Goal: Task Accomplishment & Management: Manage account settings

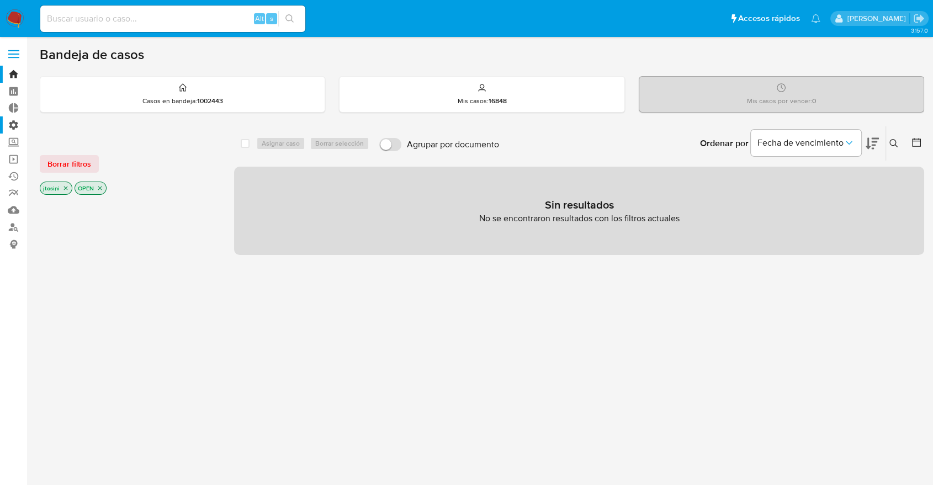
click at [18, 123] on label "Administración" at bounding box center [65, 124] width 131 height 17
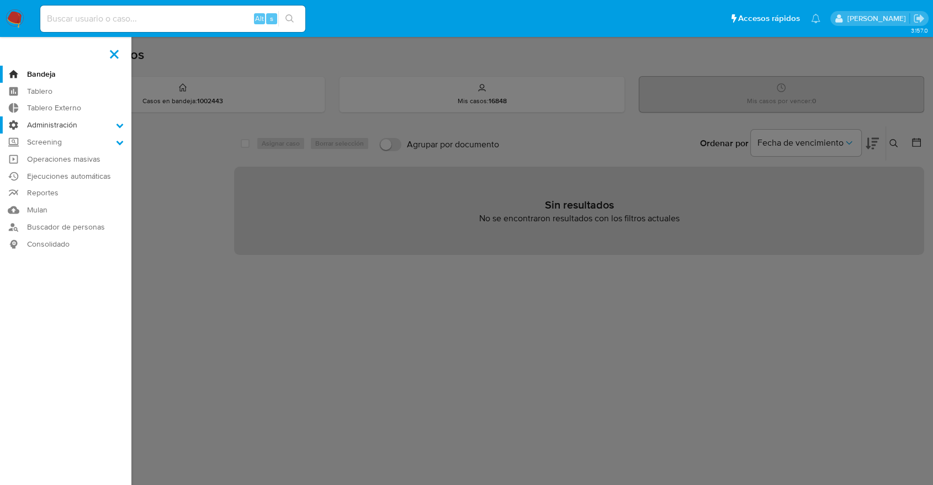
click at [0, 0] on input "Administración" at bounding box center [0, 0] width 0 height 0
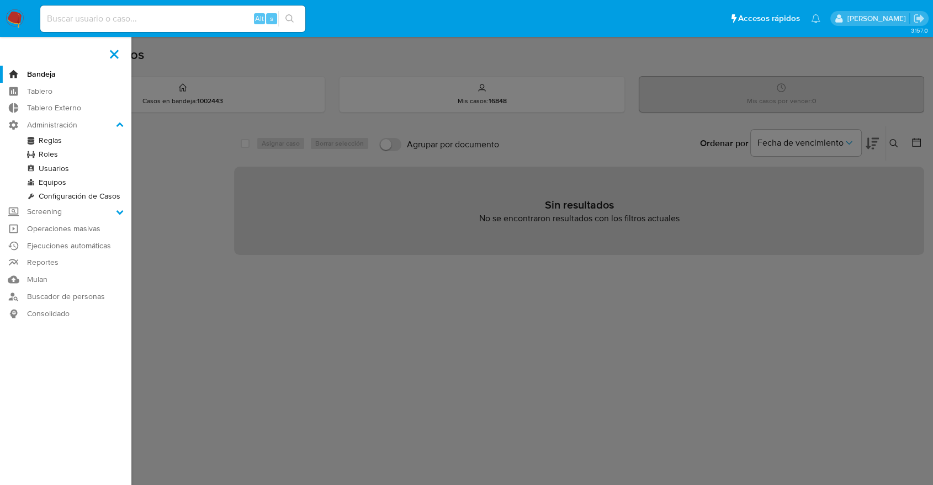
click at [57, 166] on link "Usuarios" at bounding box center [65, 169] width 131 height 14
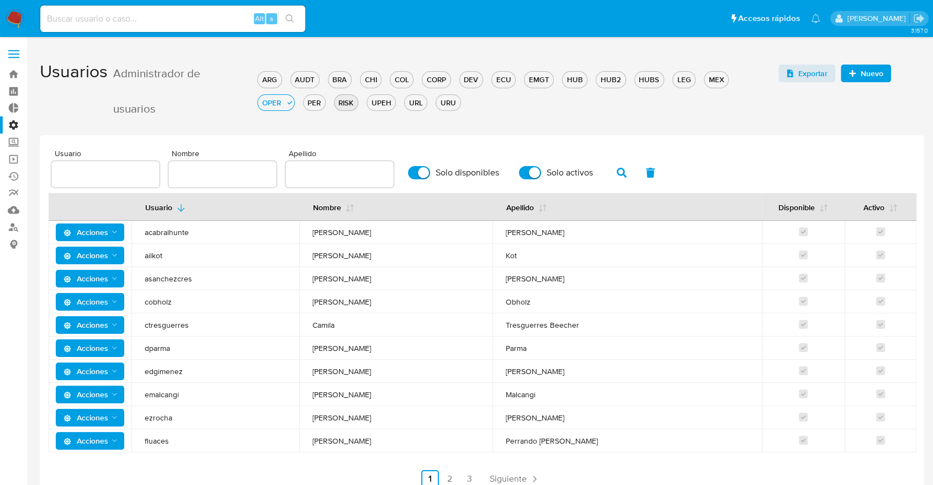
click at [335, 105] on div "RISK" at bounding box center [346, 103] width 23 height 10
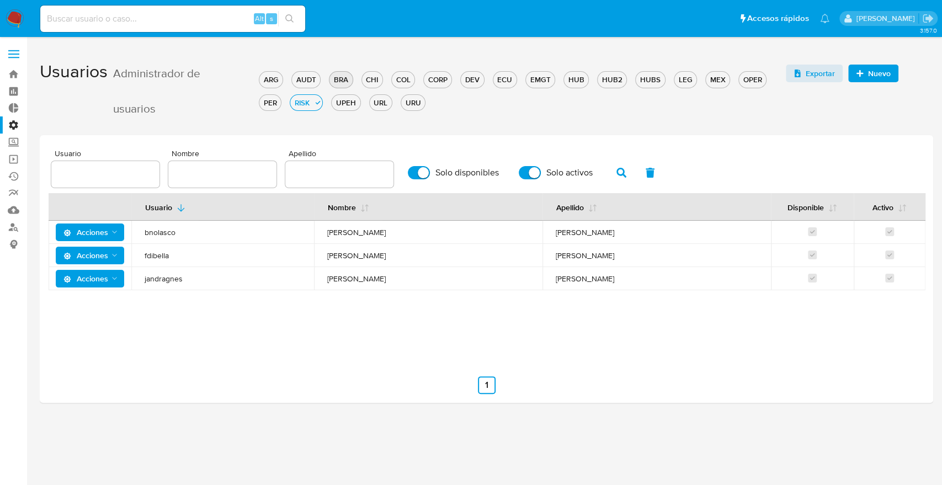
click at [348, 79] on div "BRA" at bounding box center [341, 80] width 23 height 10
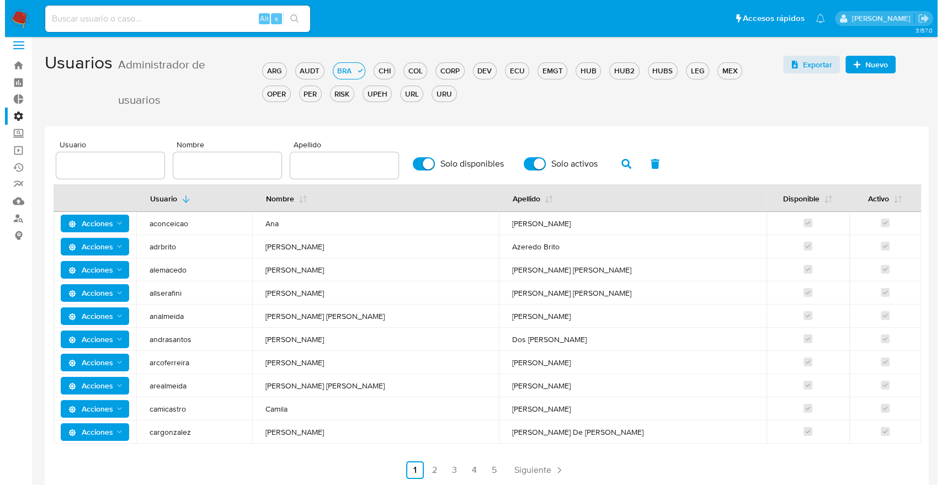
scroll to position [18, 0]
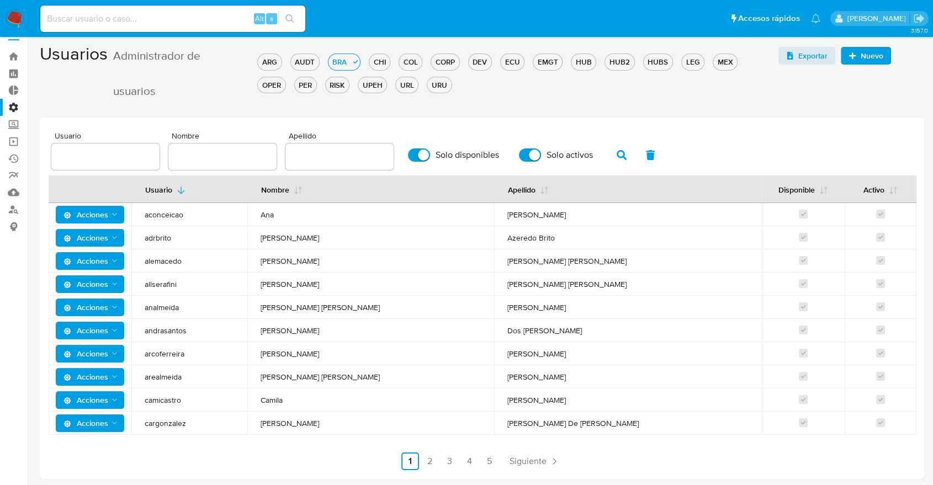
click at [323, 145] on div at bounding box center [339, 157] width 108 height 26
click at [323, 147] on div at bounding box center [339, 157] width 108 height 26
click at [329, 154] on input "text" at bounding box center [339, 157] width 108 height 14
type input "caroline"
click at [355, 150] on input "caroline" at bounding box center [339, 157] width 108 height 14
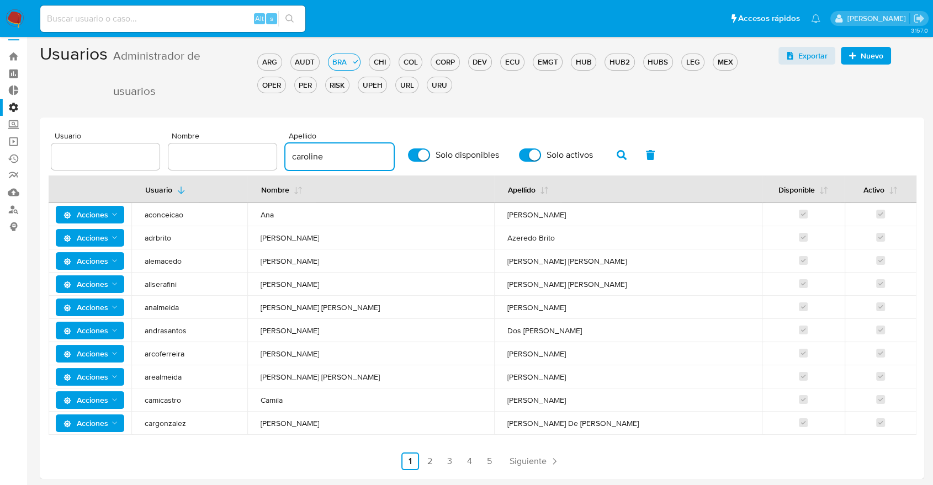
click at [355, 150] on input "caroline" at bounding box center [339, 157] width 108 height 14
click at [429, 463] on link "2" at bounding box center [430, 462] width 18 height 18
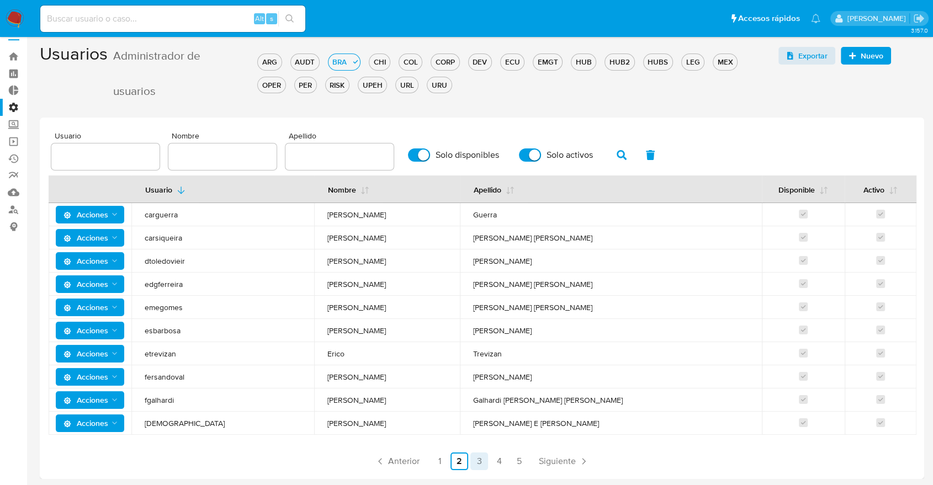
click at [472, 465] on link "3" at bounding box center [479, 462] width 18 height 18
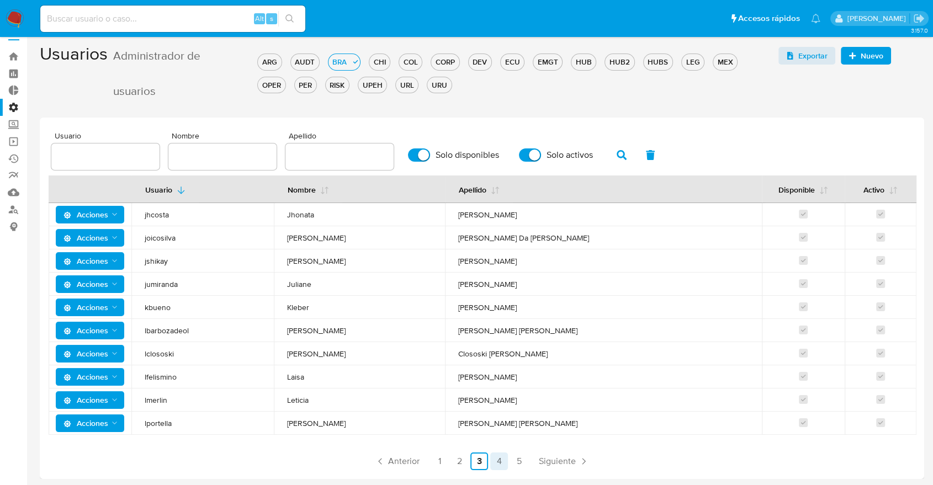
click at [498, 468] on link "4" at bounding box center [499, 462] width 18 height 18
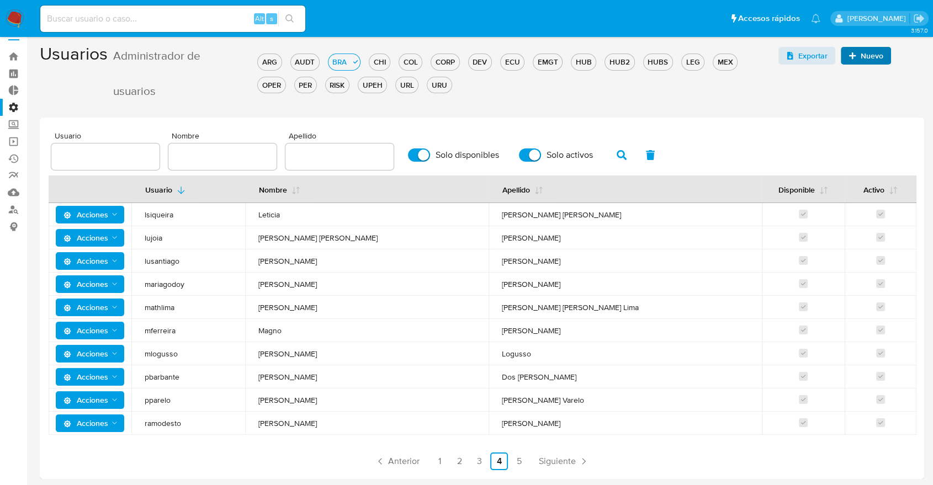
click at [852, 60] on span "Nuevo" at bounding box center [865, 55] width 35 height 15
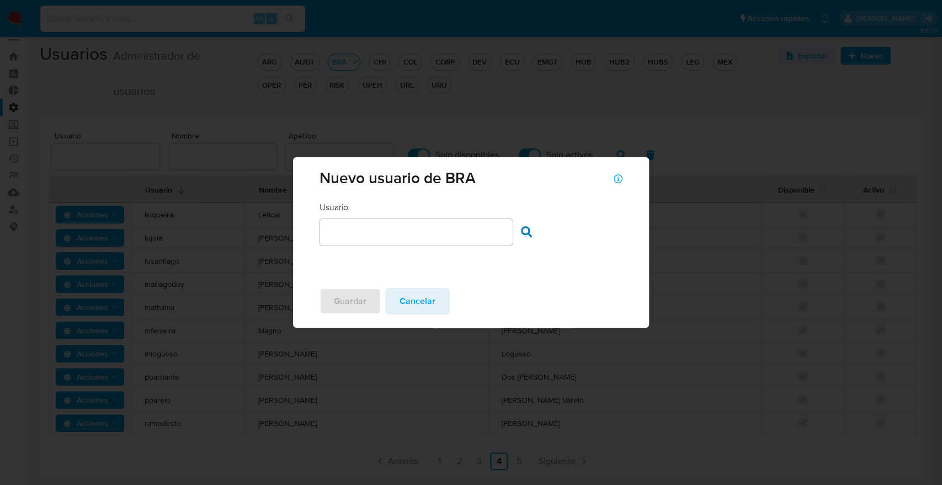
click at [422, 223] on div at bounding box center [416, 232] width 193 height 26
click at [422, 226] on input "text" at bounding box center [416, 232] width 193 height 14
type input "mbborges"
click at [523, 229] on icon at bounding box center [526, 231] width 11 height 11
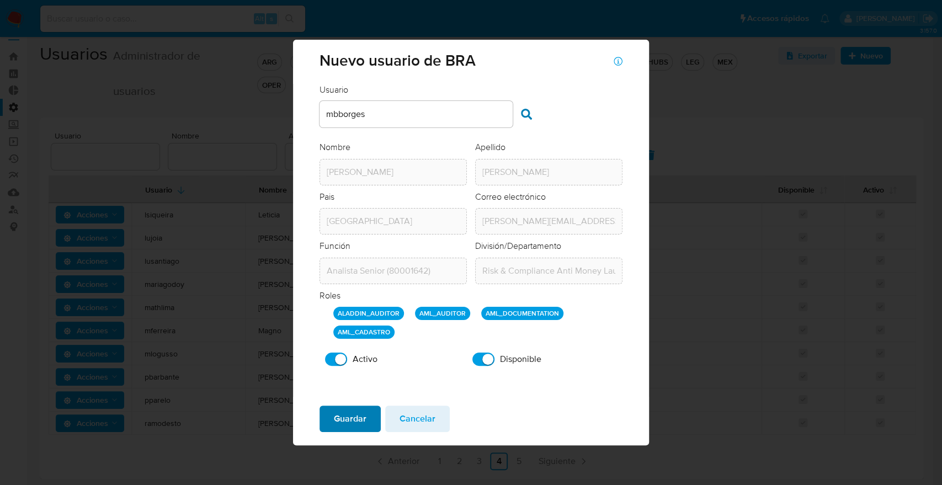
click at [368, 416] on button "Guardar" at bounding box center [350, 419] width 61 height 26
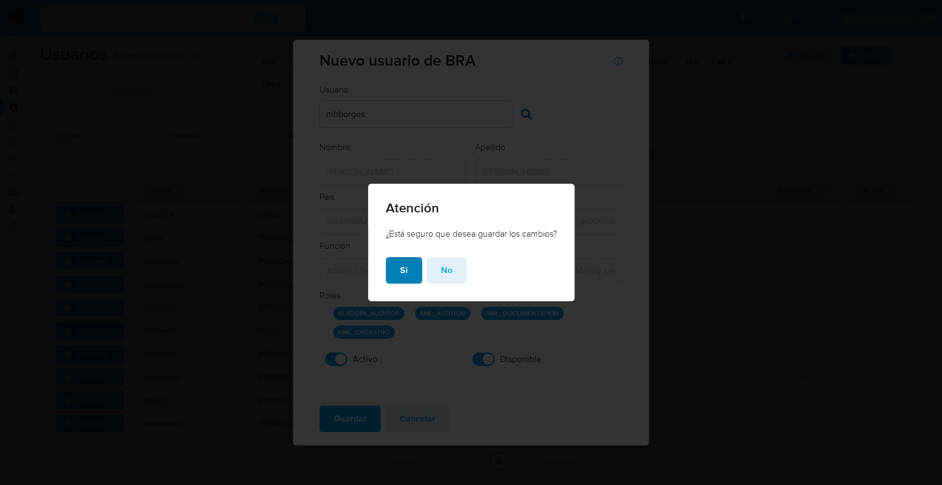
click at [396, 277] on button "Si" at bounding box center [404, 270] width 36 height 26
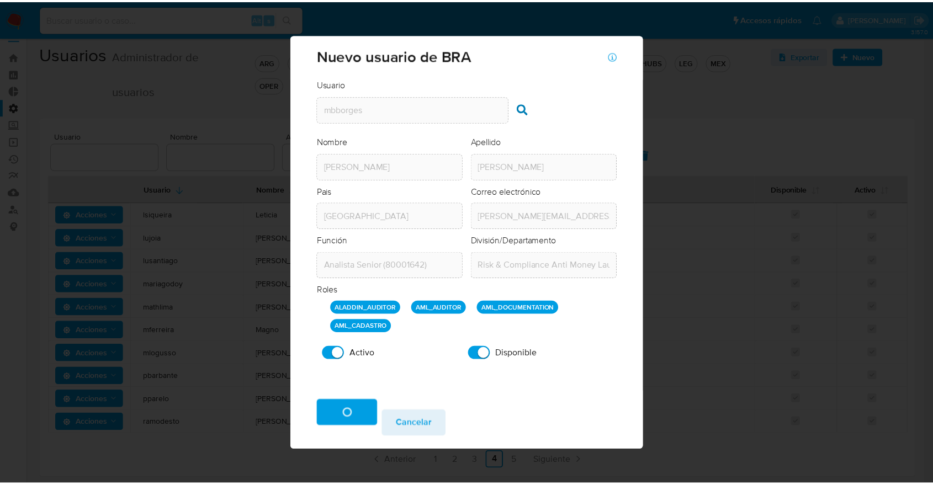
scroll to position [0, 0]
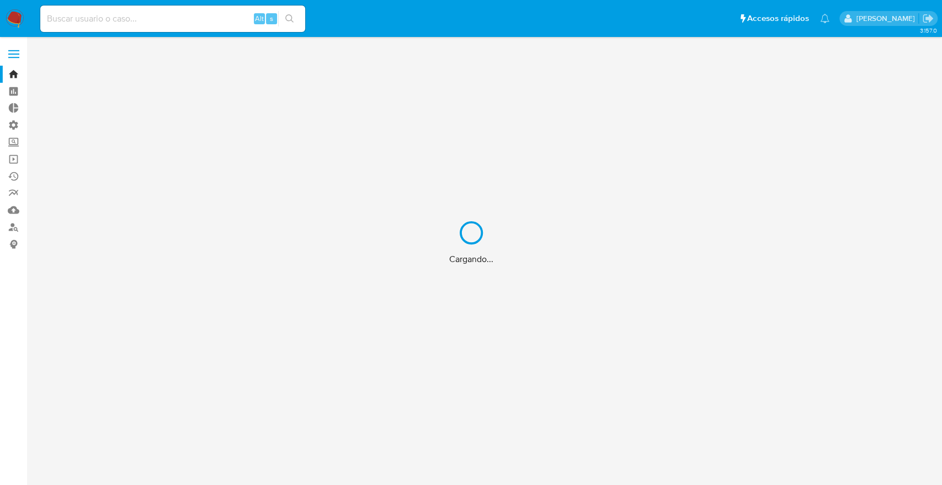
click at [172, 22] on div "Cargando..." at bounding box center [471, 242] width 942 height 485
click at [165, 20] on div "Cargando..." at bounding box center [471, 242] width 942 height 485
click at [163, 20] on div "Cargando..." at bounding box center [471, 242] width 942 height 485
click at [144, 19] on div "Cargando..." at bounding box center [471, 242] width 942 height 485
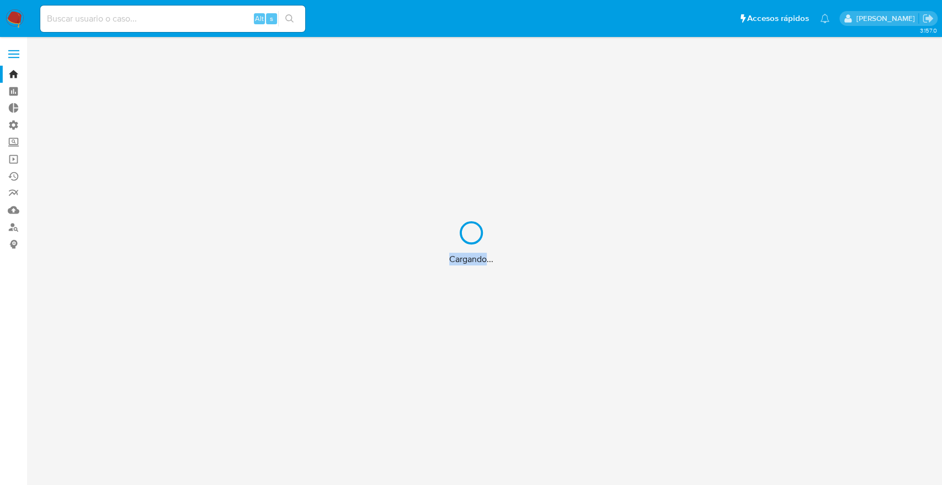
click at [144, 19] on div "Cargando..." at bounding box center [471, 242] width 942 height 485
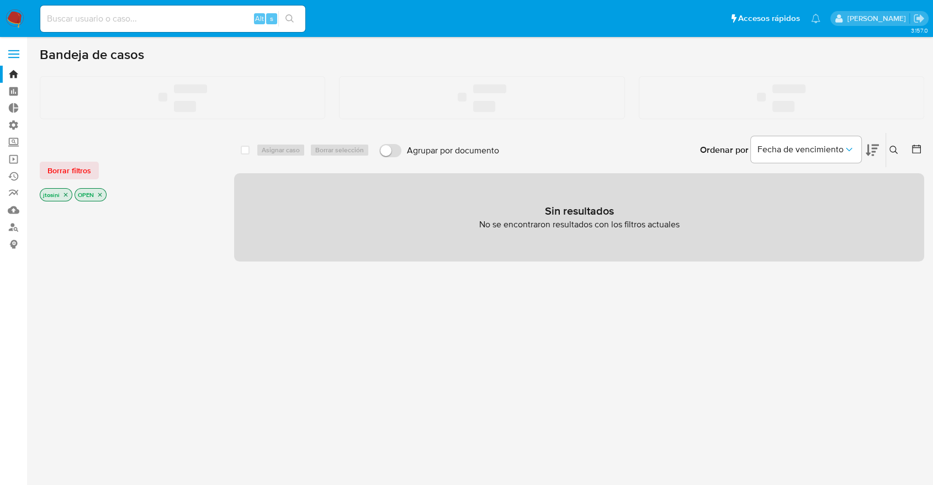
click at [132, 19] on input at bounding box center [172, 19] width 265 height 14
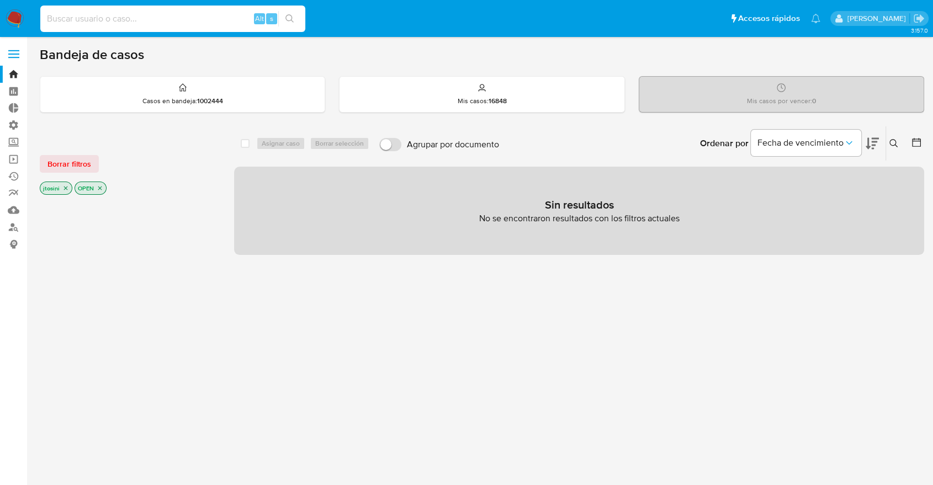
paste input "Qk5EaLYx9yWhgXmjdb67vToO"
type input "Qk5EaLYx9yWhgXmjdb67vToO"
click at [283, 26] on div "Qk5EaLYx9yWhgXmjdb67vToO Alt s" at bounding box center [172, 19] width 265 height 26
click at [285, 21] on icon "search-icon" at bounding box center [289, 18] width 9 height 9
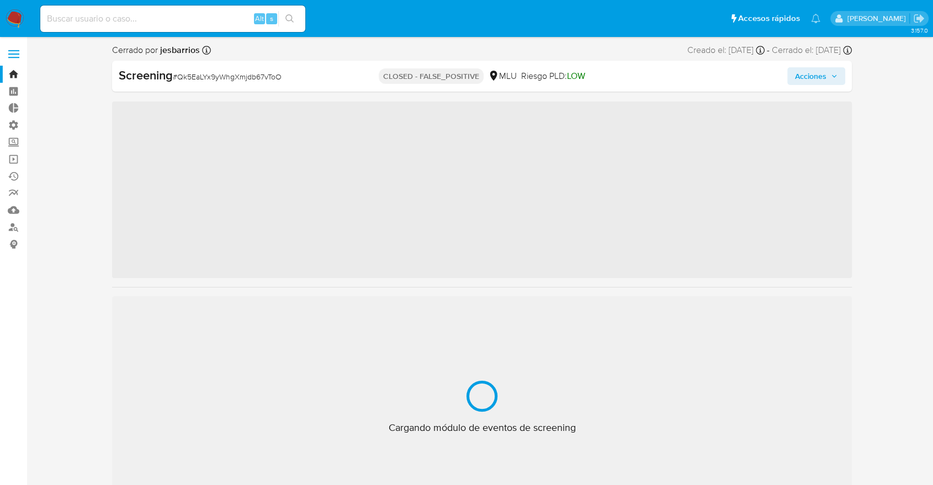
scroll to position [493, 0]
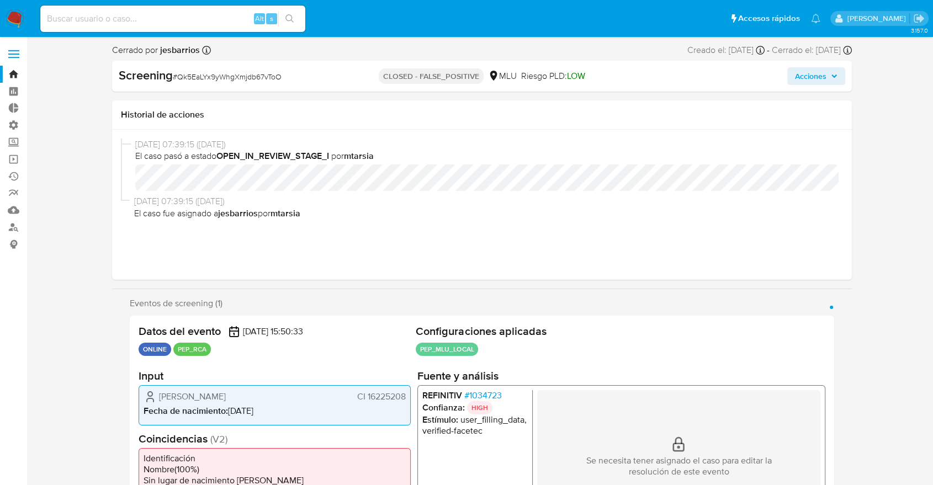
select select "10"
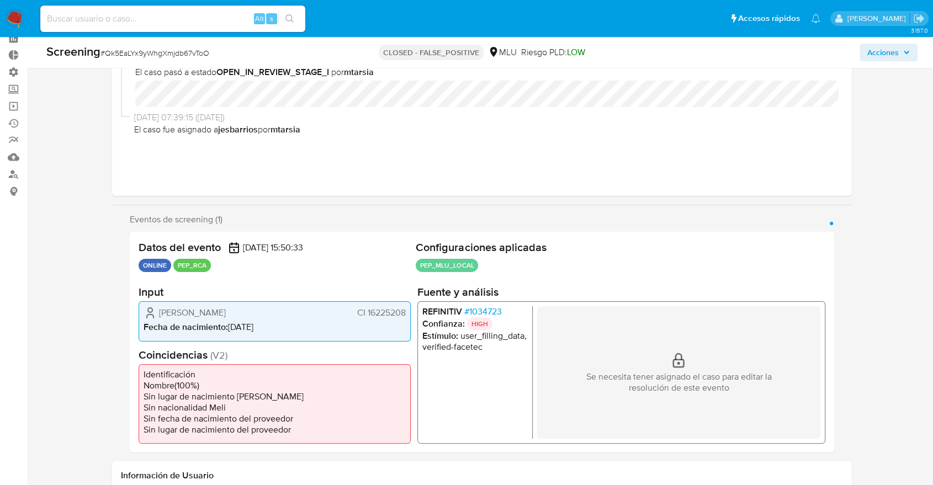
scroll to position [123, 0]
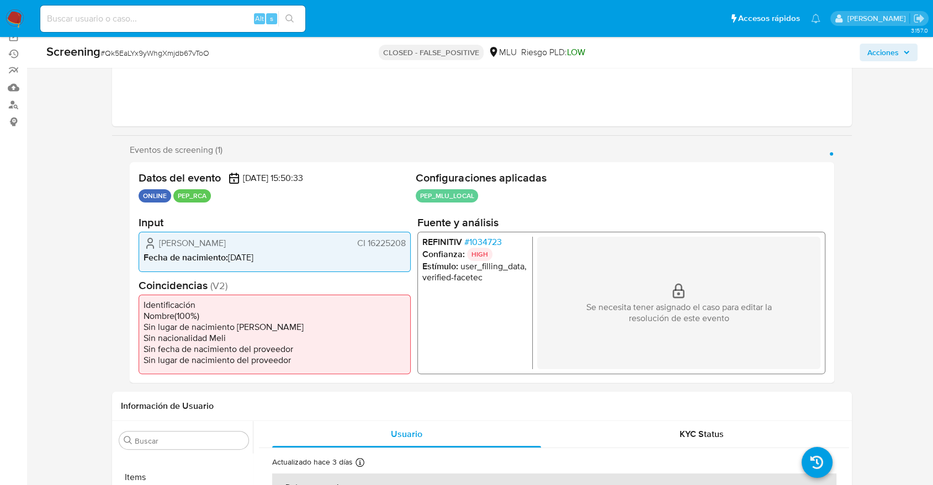
click at [646, 323] on p "Se necesita tener asignado el caso para editar la resolución de este evento" at bounding box center [678, 313] width 221 height 22
click at [645, 323] on p "Se necesita tener asignado el caso para editar la resolución de este evento" at bounding box center [678, 313] width 221 height 22
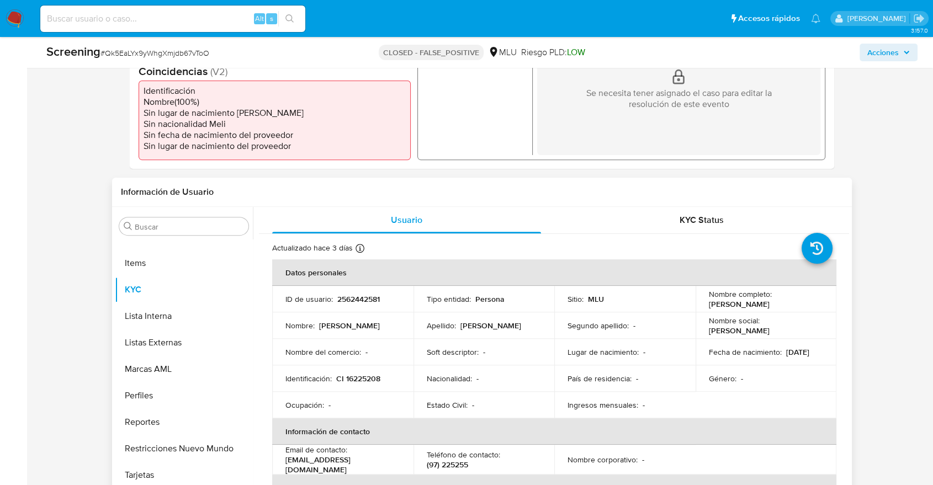
scroll to position [429, 0]
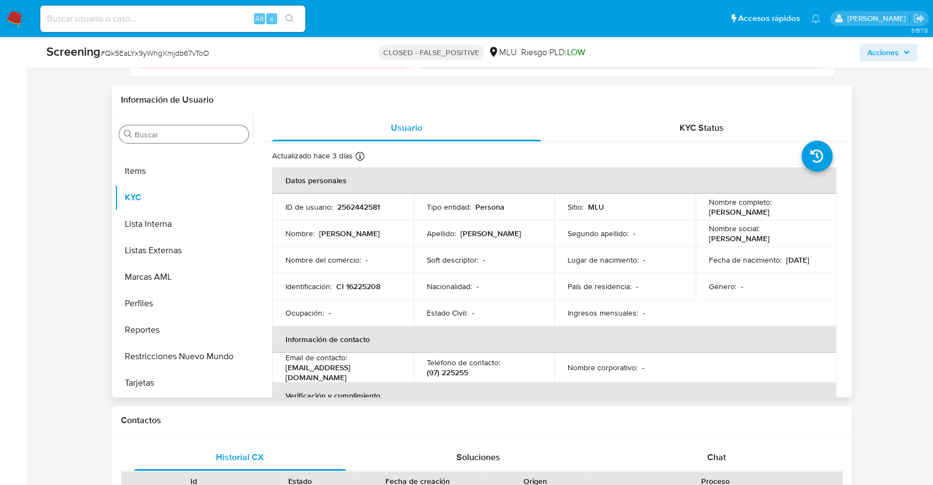
click at [201, 130] on input "Buscar" at bounding box center [189, 135] width 109 height 10
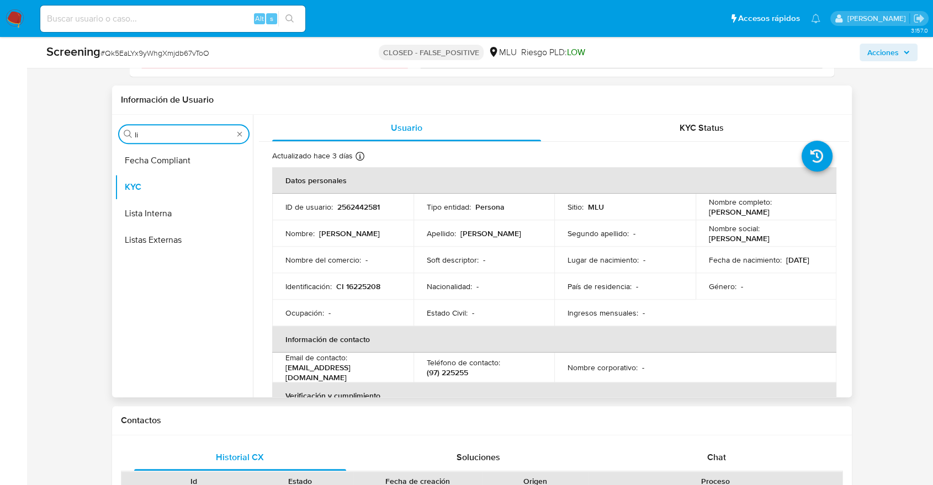
scroll to position [0, 0]
type input "li"
click at [181, 202] on button "Lista Interna" at bounding box center [184, 213] width 138 height 26
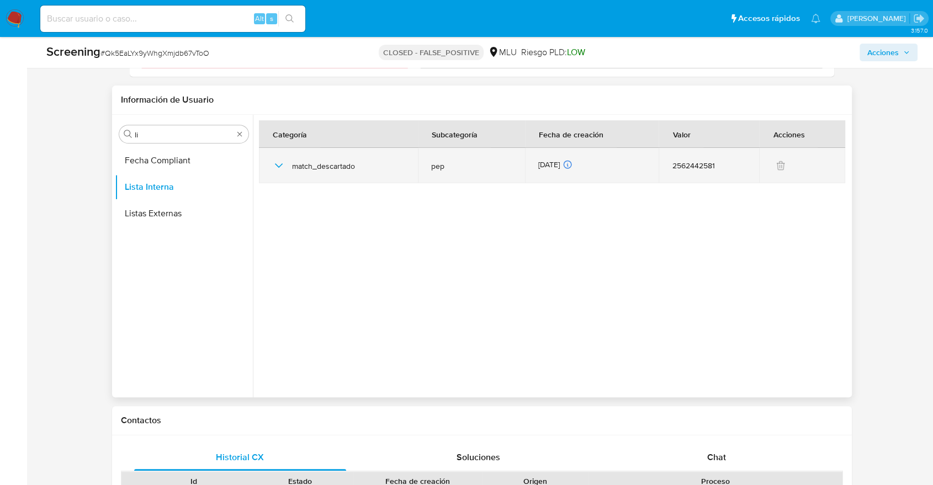
click at [273, 162] on icon "button" at bounding box center [278, 165] width 13 height 13
